Goal: Information Seeking & Learning: Learn about a topic

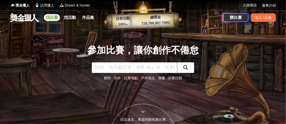
click at [55, 18] on link "找比賽" at bounding box center [52, 17] width 16 height 7
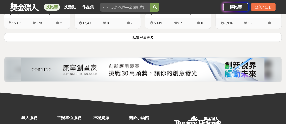
scroll to position [703, 0]
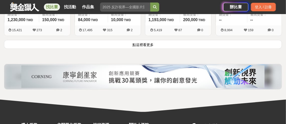
click at [138, 43] on button "點這裡看更多" at bounding box center [143, 44] width 278 height 9
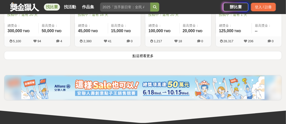
scroll to position [1330, 0]
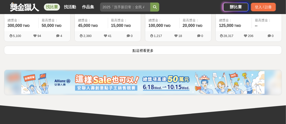
click at [136, 48] on button "點這裡看更多" at bounding box center [143, 50] width 278 height 9
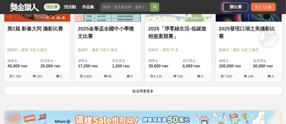
scroll to position [1954, 0]
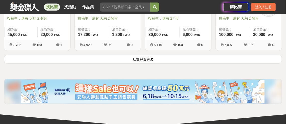
click at [142, 56] on button "點這裡看更多" at bounding box center [143, 59] width 278 height 9
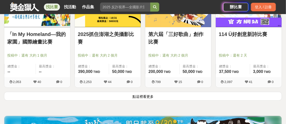
scroll to position [2557, 0]
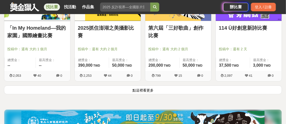
click at [138, 85] on button "點這裡看更多" at bounding box center [143, 89] width 278 height 9
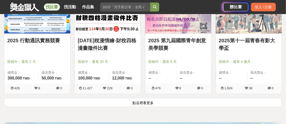
scroll to position [3184, 0]
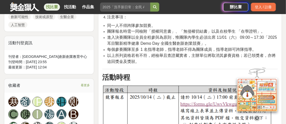
scroll to position [301, 0]
